Goal: Check status: Check status

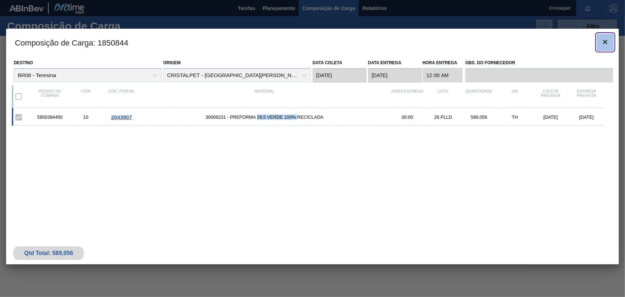
click at [605, 42] on icon "botão de ícone" at bounding box center [605, 42] width 9 height 9
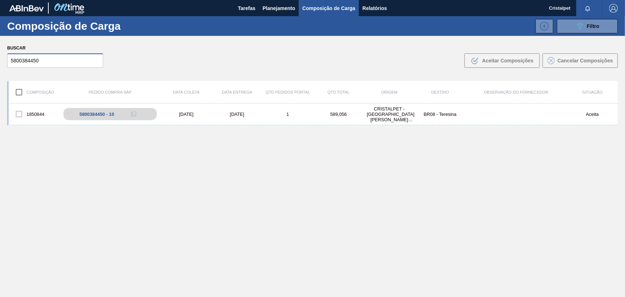
drag, startPoint x: 42, startPoint y: 61, endPoint x: 5, endPoint y: 61, distance: 37.6
click at [5, 61] on div "Buscar 5800384450 .b{fill:var(--color-action-default)} Aceitar Composições Canc…" at bounding box center [312, 55] width 625 height 39
paste input "4"
type input "5800384454"
click at [91, 113] on div "5800384454 - 10" at bounding box center [100, 113] width 35 height 5
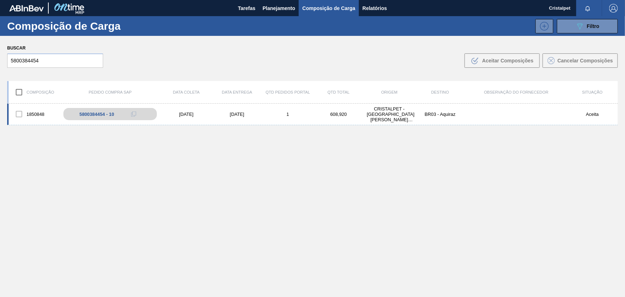
click at [236, 114] on div "[DATE]" at bounding box center [237, 113] width 51 height 5
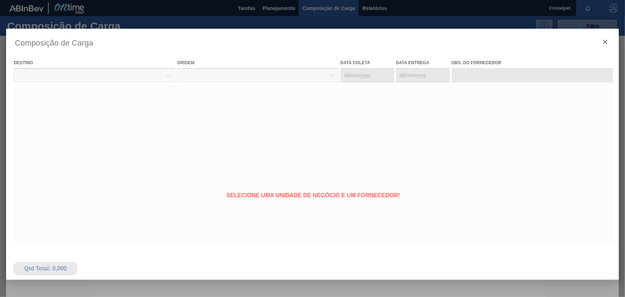
type coleta "[DATE]"
type entrega "[DATE]"
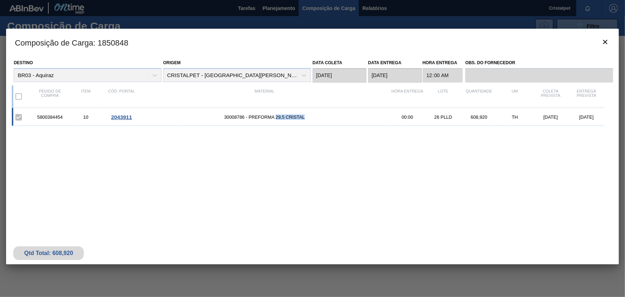
drag, startPoint x: 276, startPoint y: 116, endPoint x: 305, endPoint y: 116, distance: 28.7
click at [305, 116] on span "30008786 - PREFORMA 29,5 CRISTAL" at bounding box center [264, 116] width 250 height 5
copy span "29,5 CRISTAL"
drag, startPoint x: 63, startPoint y: 118, endPoint x: 38, endPoint y: 116, distance: 25.8
click at [38, 116] on div "5800384454" at bounding box center [50, 116] width 36 height 5
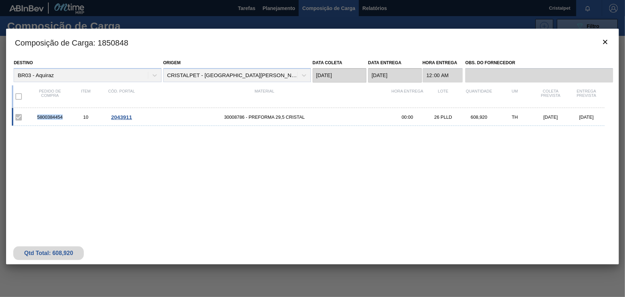
copy div "5800384454"
drag, startPoint x: 276, startPoint y: 117, endPoint x: 306, endPoint y: 118, distance: 29.4
click at [306, 118] on span "30008786 - PREFORMA 29,5 CRISTAL" at bounding box center [264, 116] width 250 height 5
copy span "29,5 CRISTAL"
